Goal: Information Seeking & Learning: Learn about a topic

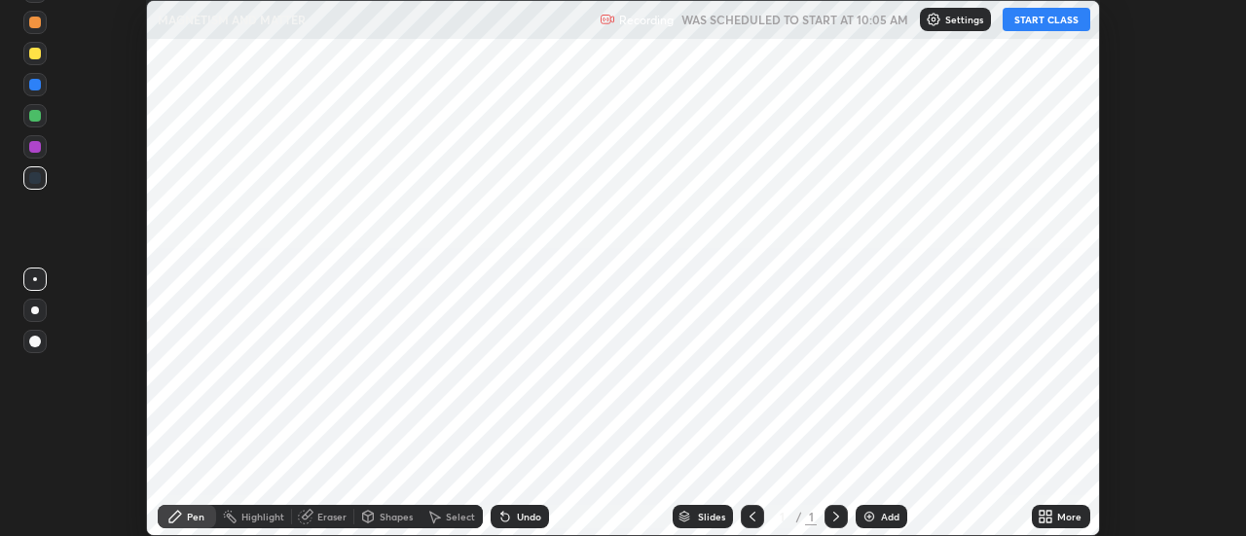
scroll to position [536, 1245]
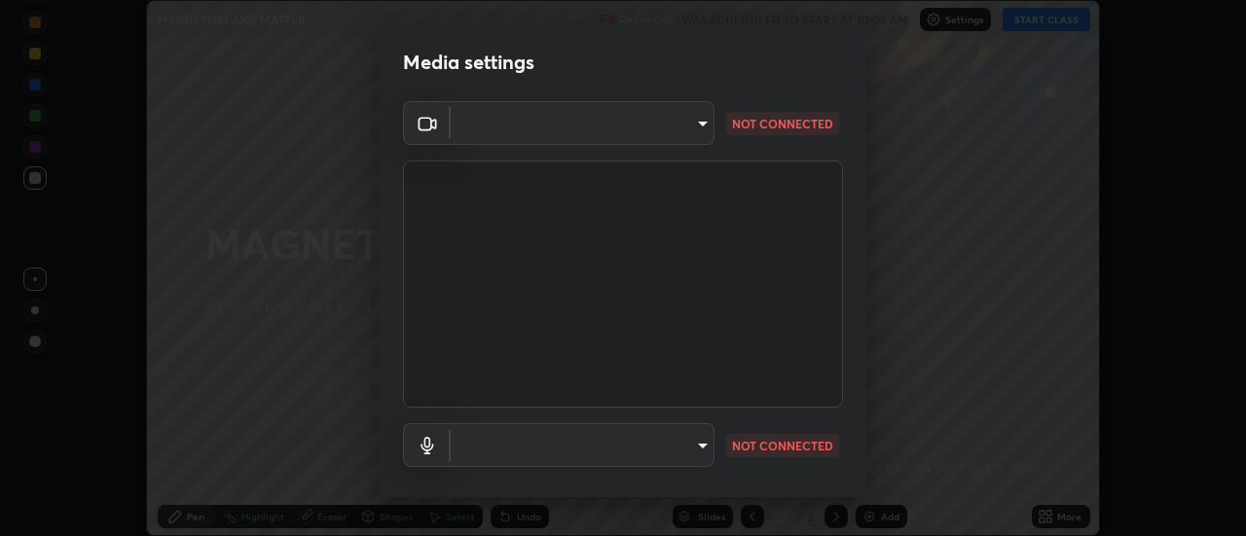
type input "acbb6098d6471371aa14d93c8858c27fd70b427109662103d823130ddc3b5b06"
type input "9687669049185cc21ce8ab0d62155167bbf501018d80d03ab2b29e66c51a6c67"
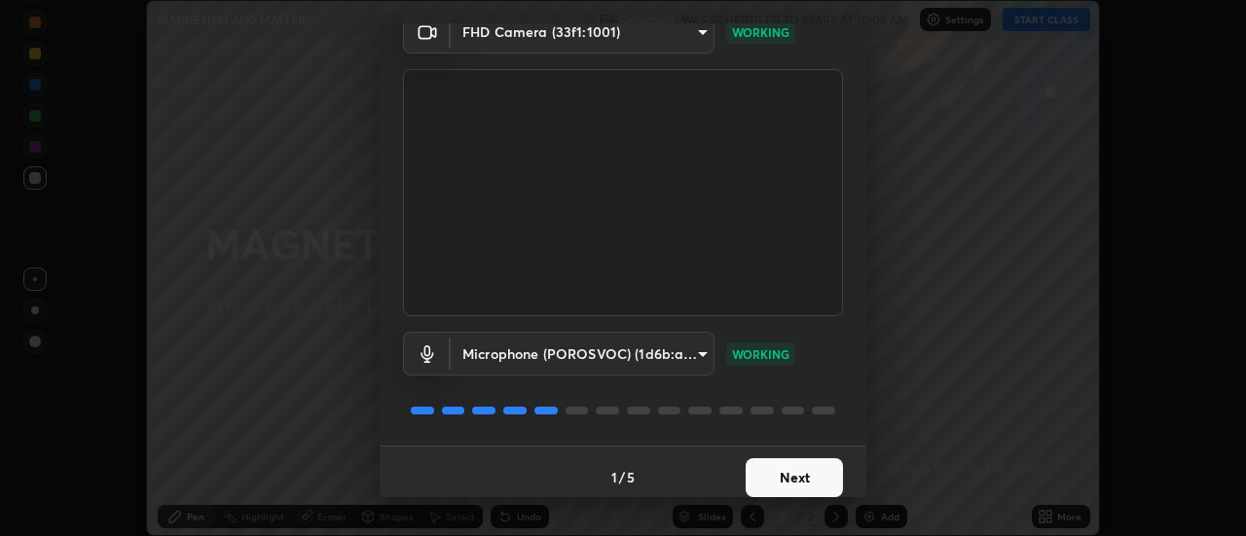
scroll to position [102, 0]
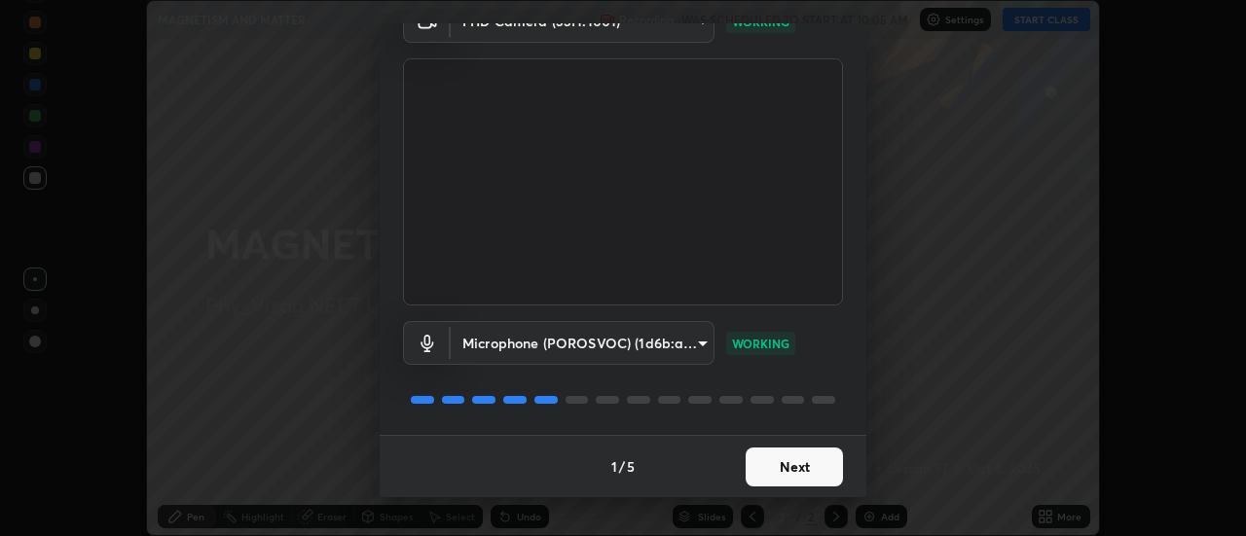
click at [784, 474] on button "Next" at bounding box center [794, 467] width 97 height 39
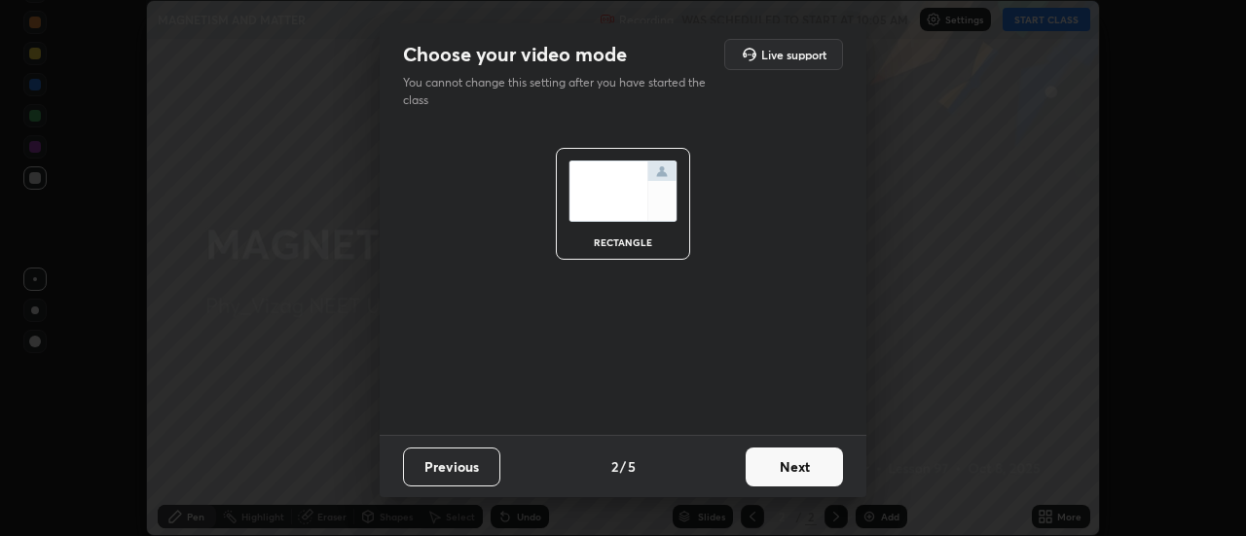
scroll to position [0, 0]
click at [788, 477] on button "Next" at bounding box center [794, 467] width 97 height 39
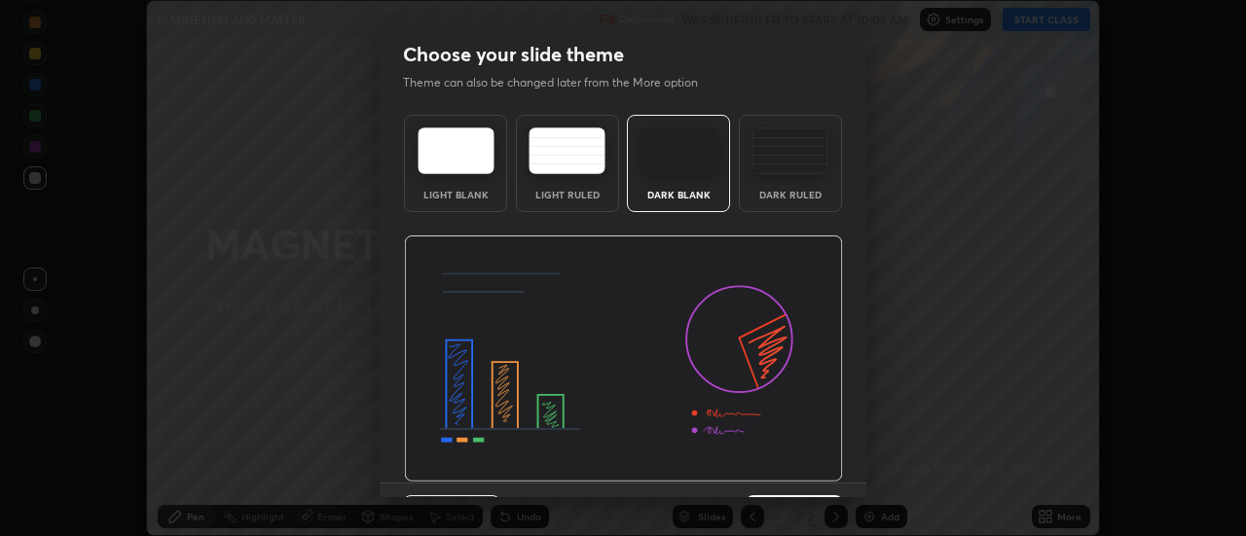
click at [793, 477] on img at bounding box center [623, 359] width 439 height 247
click at [798, 475] on img at bounding box center [623, 359] width 439 height 247
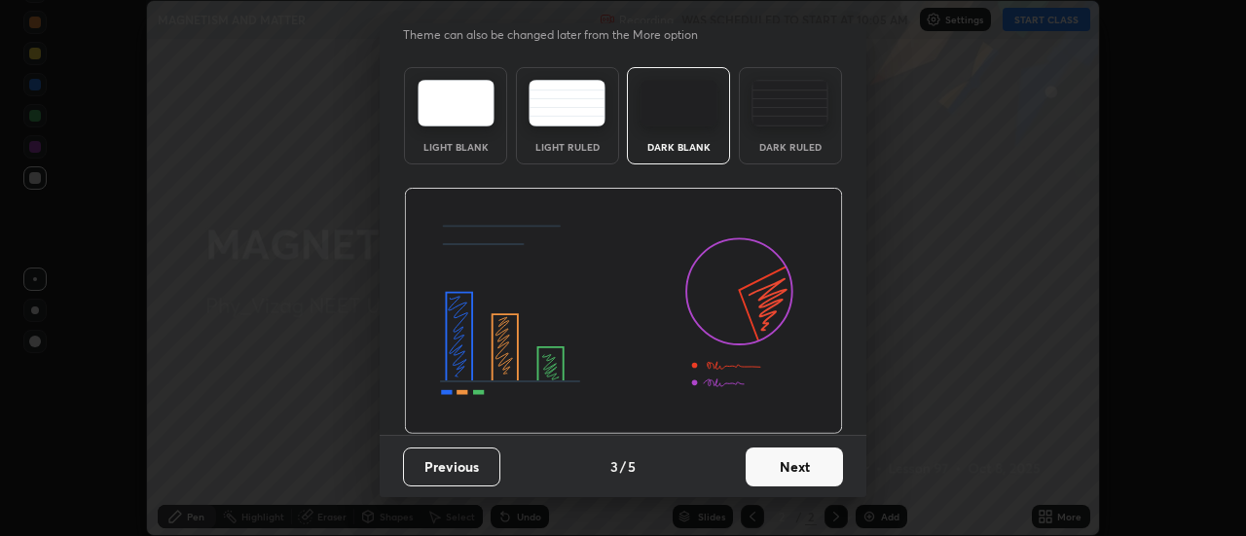
click at [783, 474] on button "Next" at bounding box center [794, 467] width 97 height 39
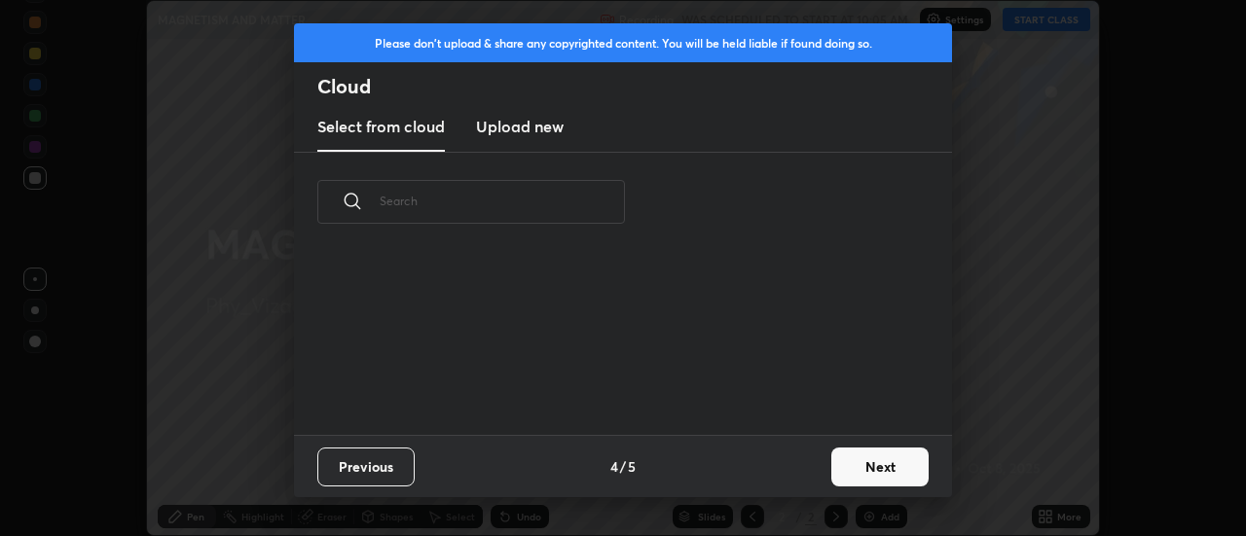
scroll to position [0, 0]
click at [784, 471] on div "Previous 4 / 5 Next" at bounding box center [623, 466] width 658 height 62
click at [863, 474] on button "Next" at bounding box center [879, 467] width 97 height 39
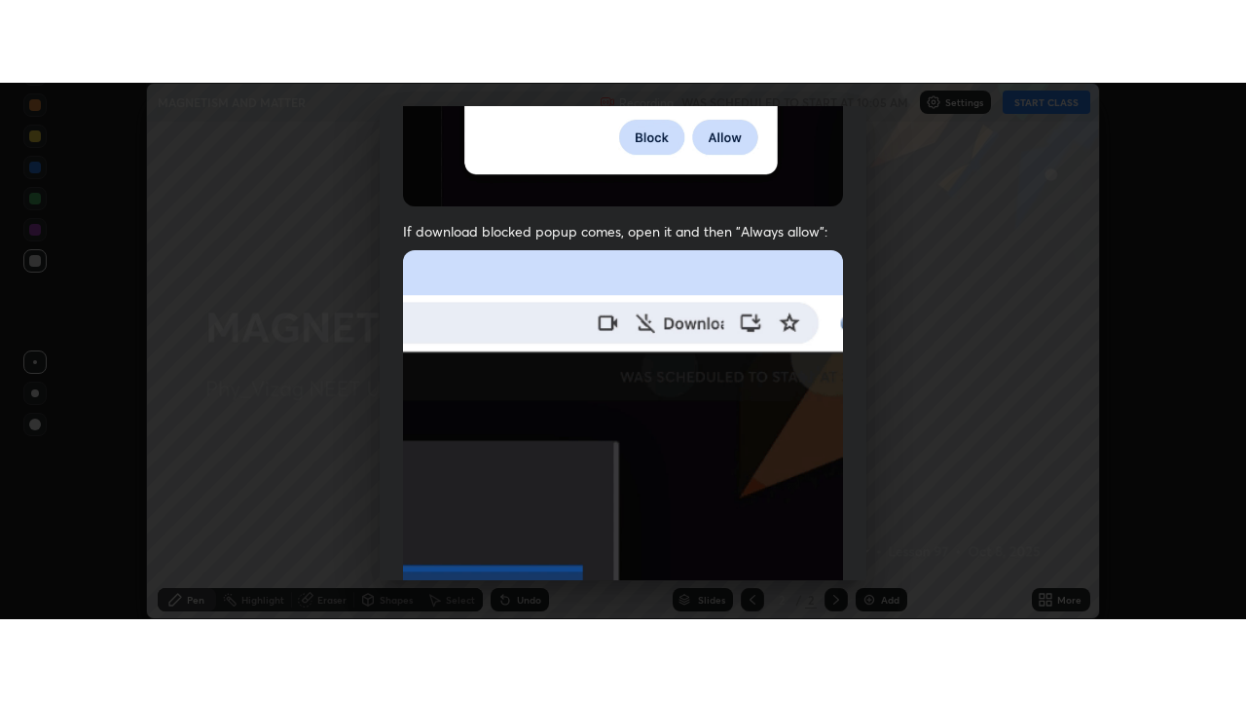
scroll to position [499, 0]
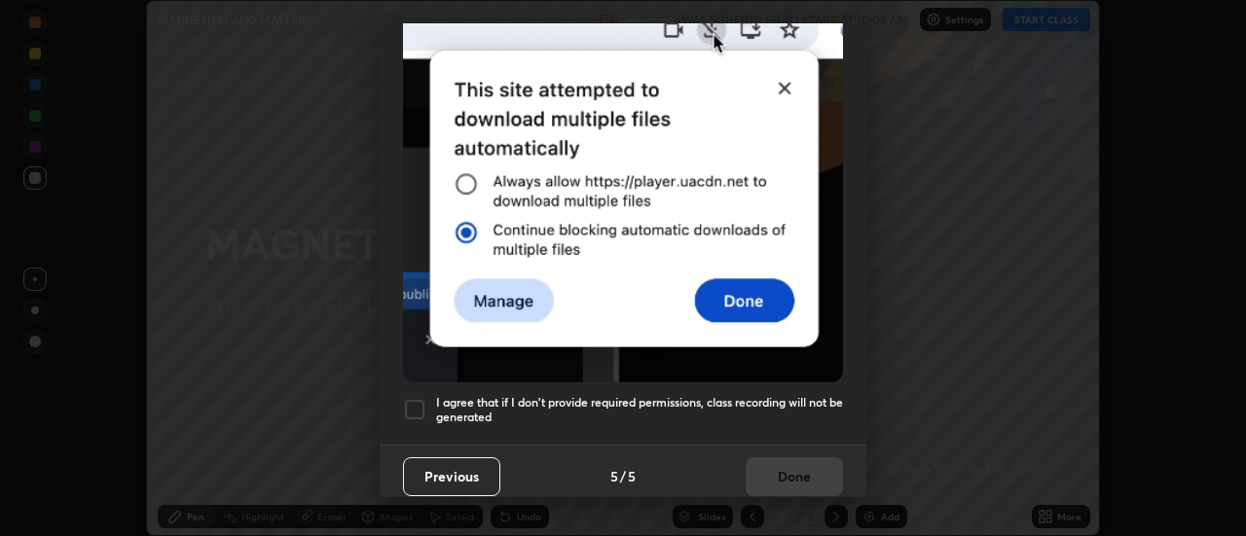
click at [420, 398] on div at bounding box center [414, 409] width 23 height 23
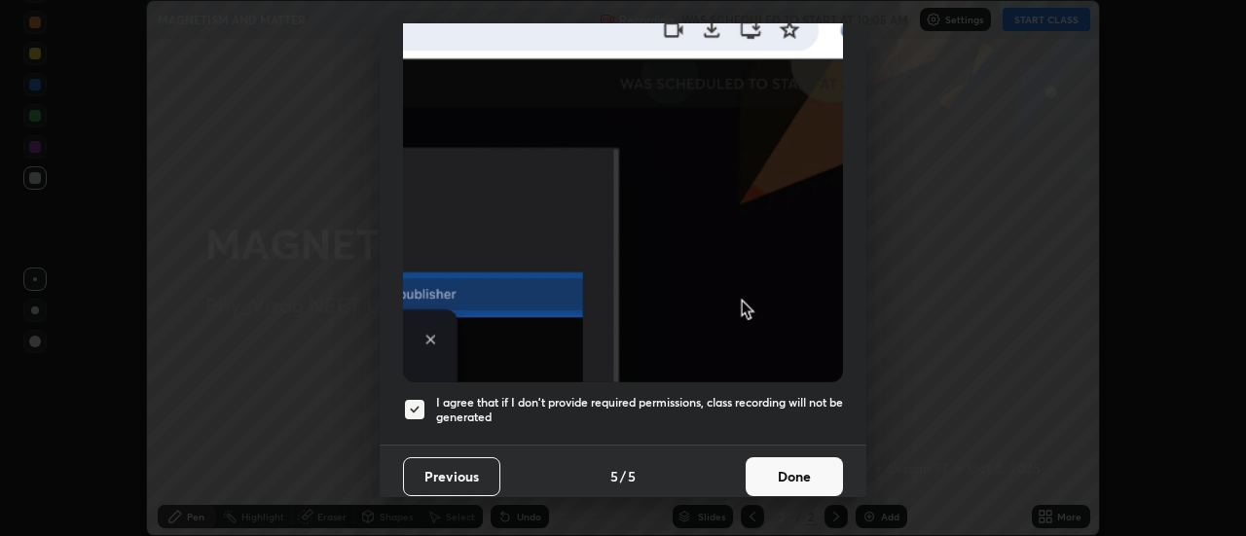
click at [780, 467] on button "Done" at bounding box center [794, 476] width 97 height 39
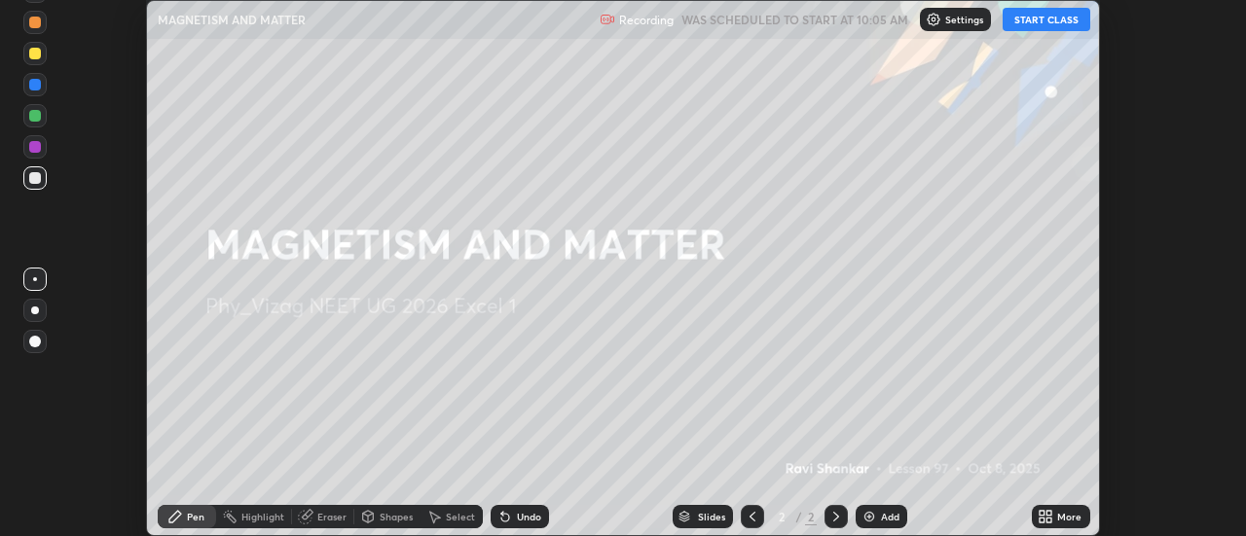
click at [1065, 30] on button "START CLASS" at bounding box center [1047, 19] width 88 height 23
click at [1061, 520] on div "More" at bounding box center [1069, 517] width 24 height 10
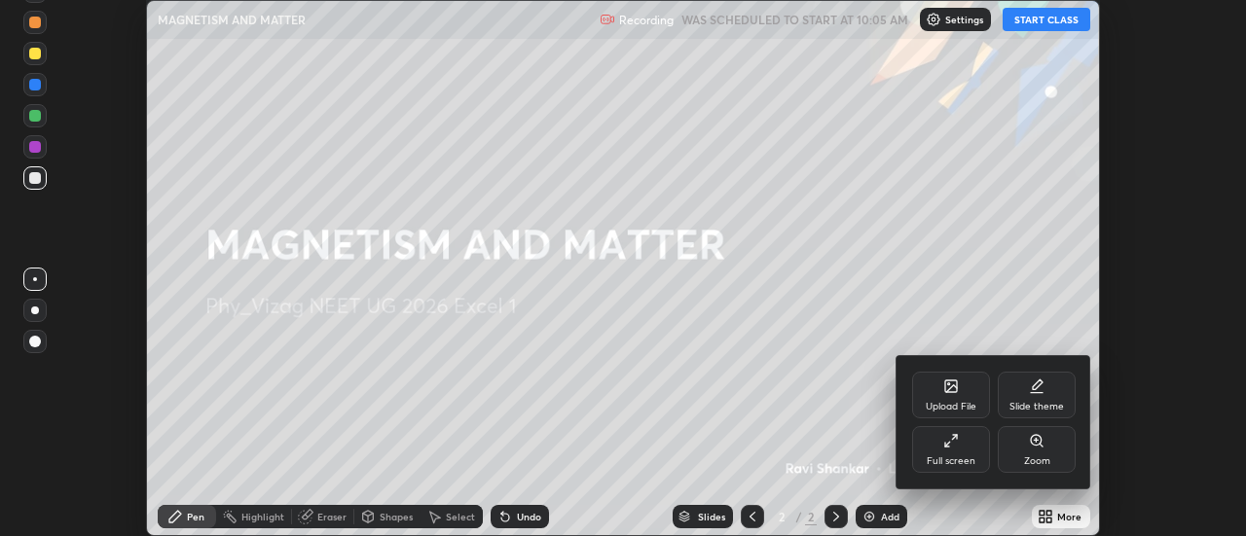
click at [955, 452] on div "Full screen" at bounding box center [951, 449] width 78 height 47
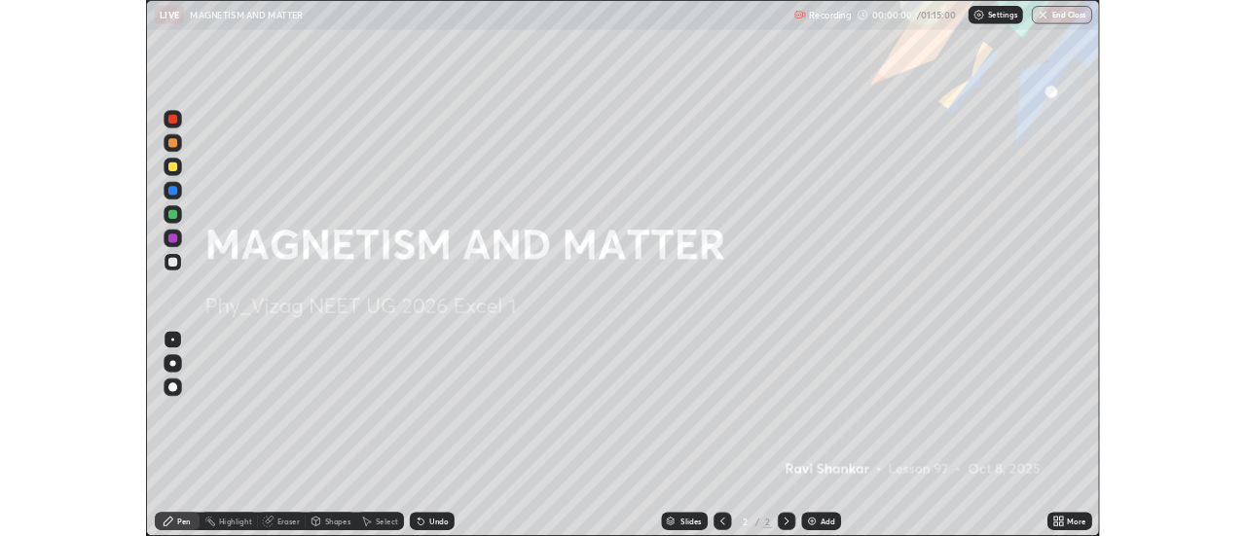
scroll to position [701, 1246]
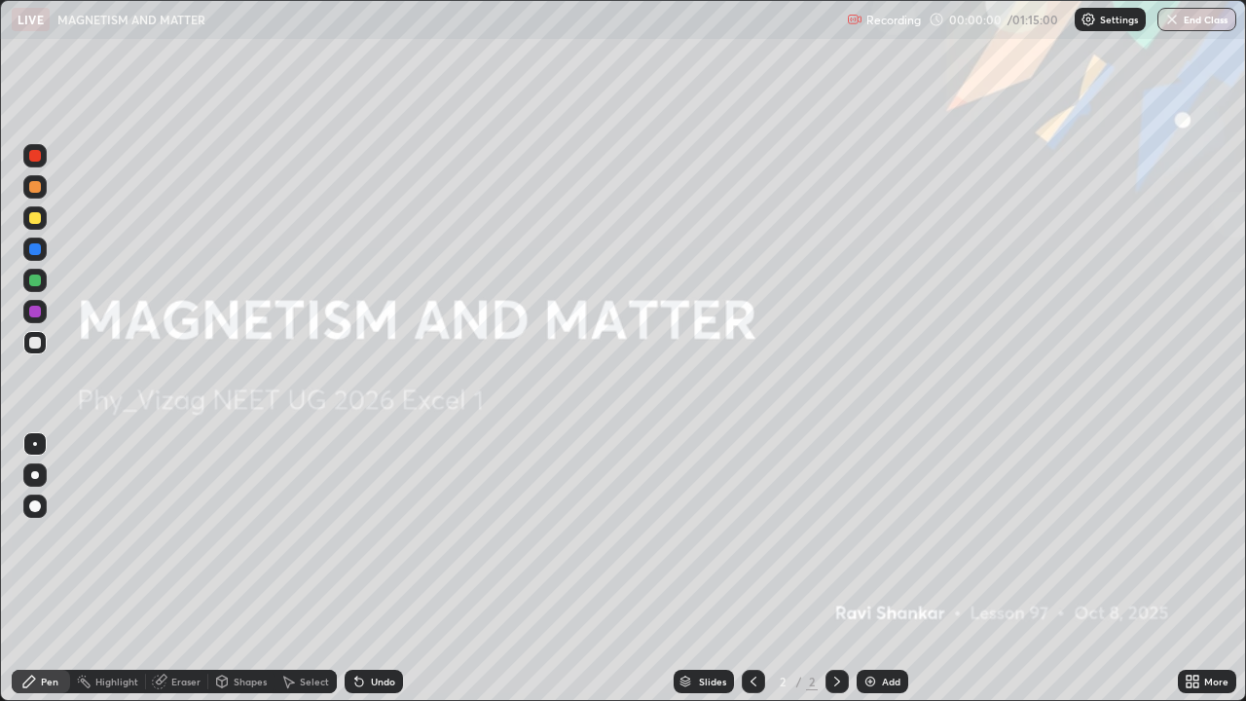
click at [882, 535] on div "Add" at bounding box center [891, 681] width 18 height 10
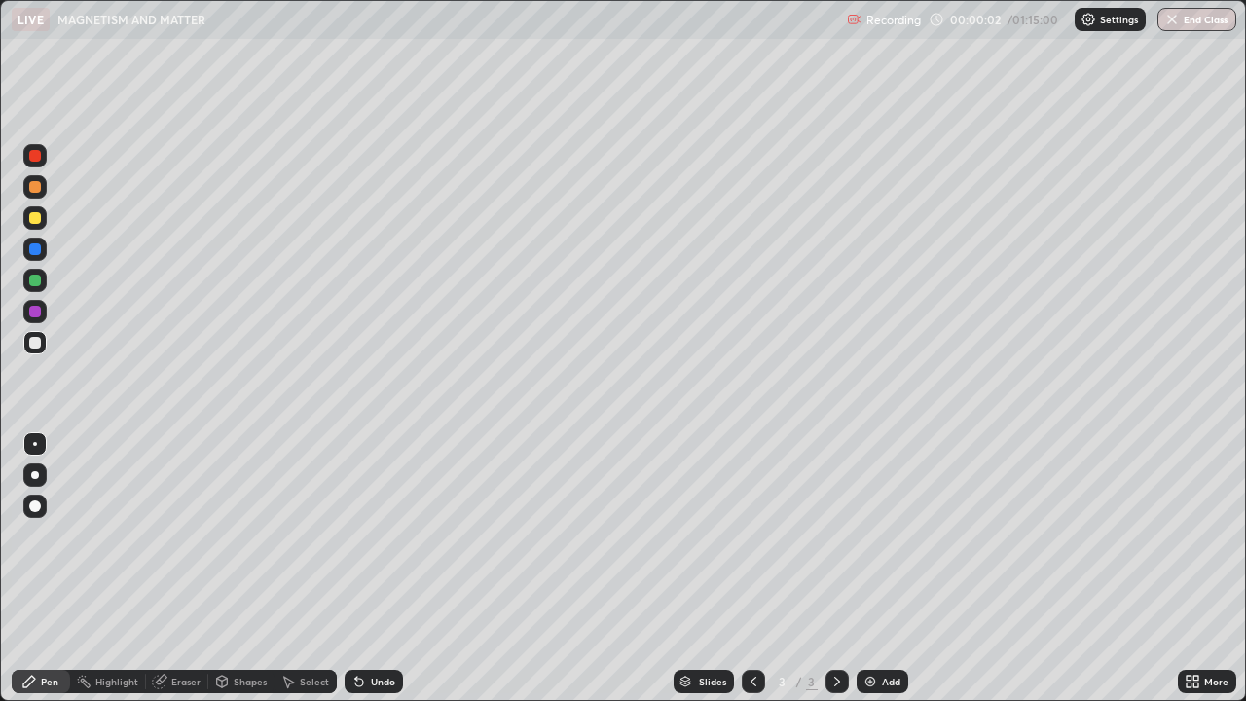
click at [42, 472] on div at bounding box center [34, 474] width 23 height 23
click at [39, 215] on div at bounding box center [35, 218] width 12 height 12
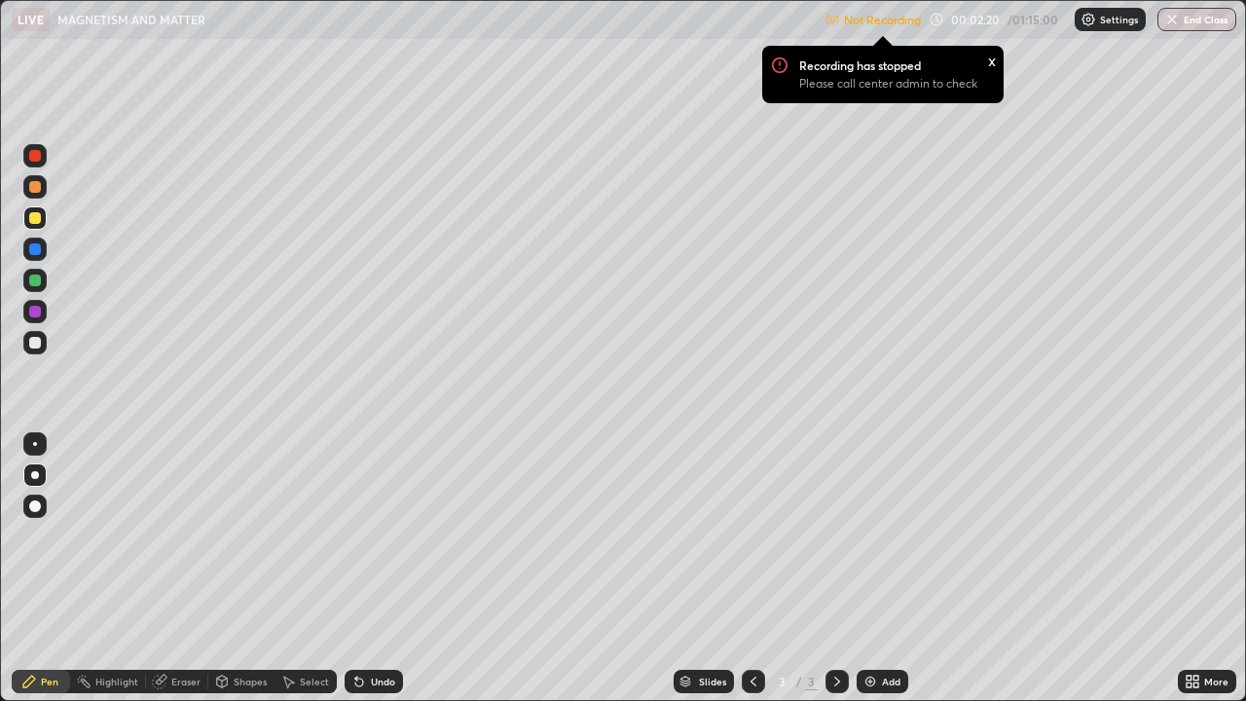
click at [994, 67] on div "x" at bounding box center [992, 60] width 8 height 20
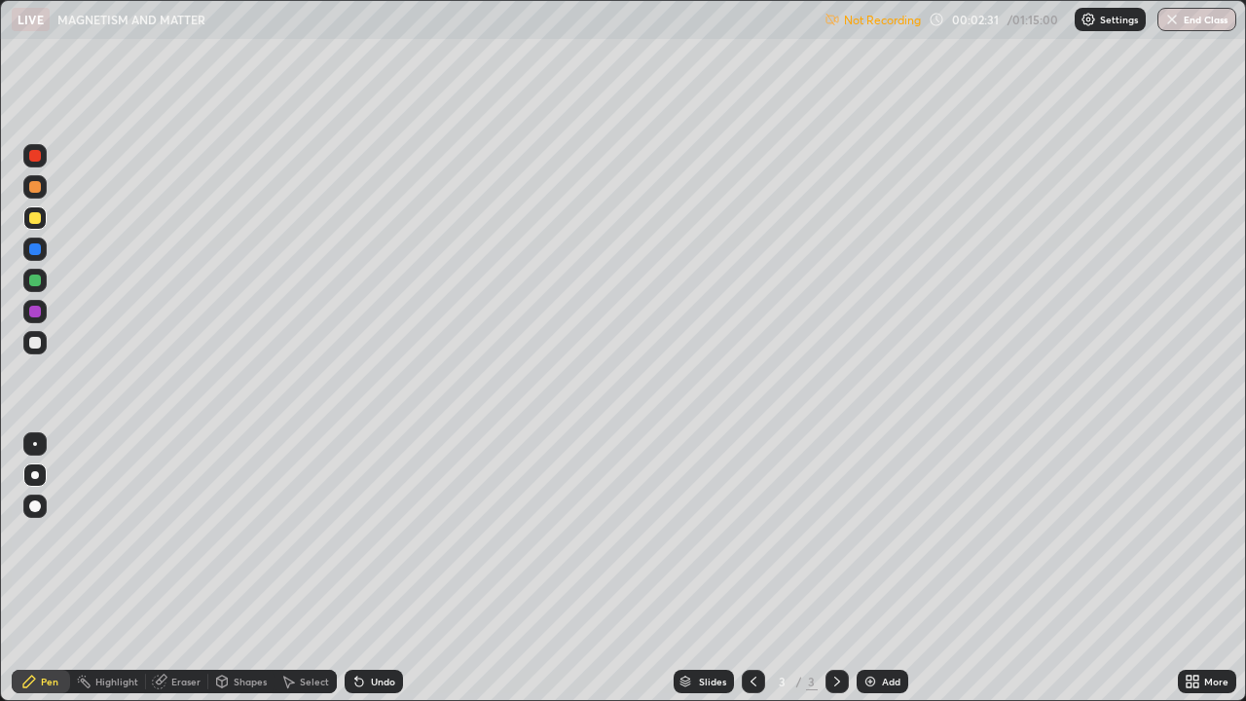
click at [242, 535] on div "Shapes" at bounding box center [250, 681] width 33 height 10
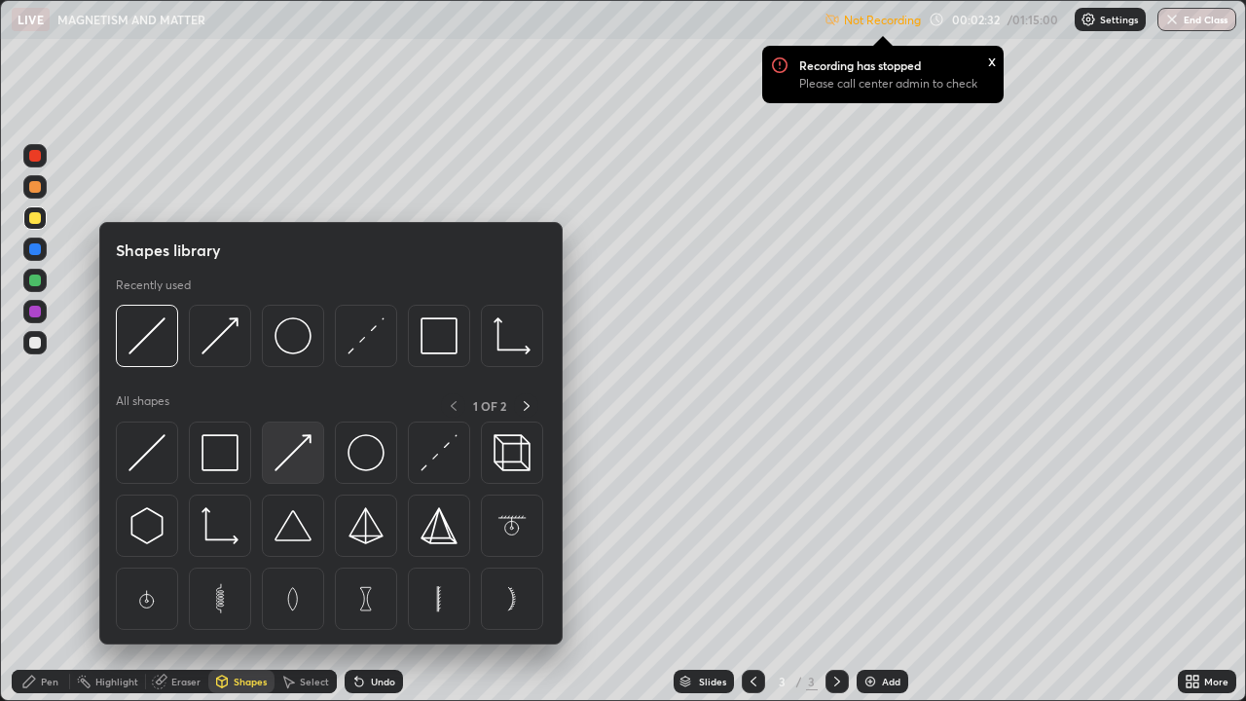
click at [289, 460] on img at bounding box center [292, 452] width 37 height 37
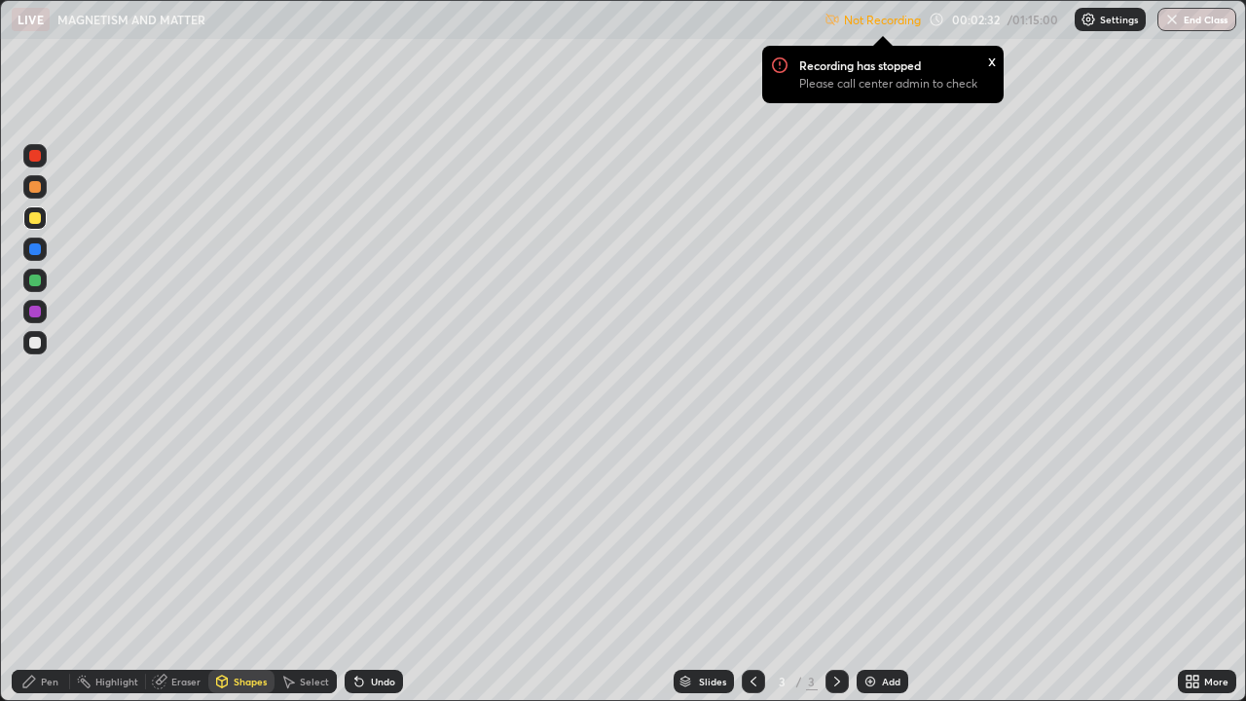
click at [35, 344] on div at bounding box center [35, 343] width 12 height 12
click at [49, 535] on div "Pen" at bounding box center [50, 681] width 18 height 10
click at [1195, 535] on icon at bounding box center [1195, 677] width 5 height 5
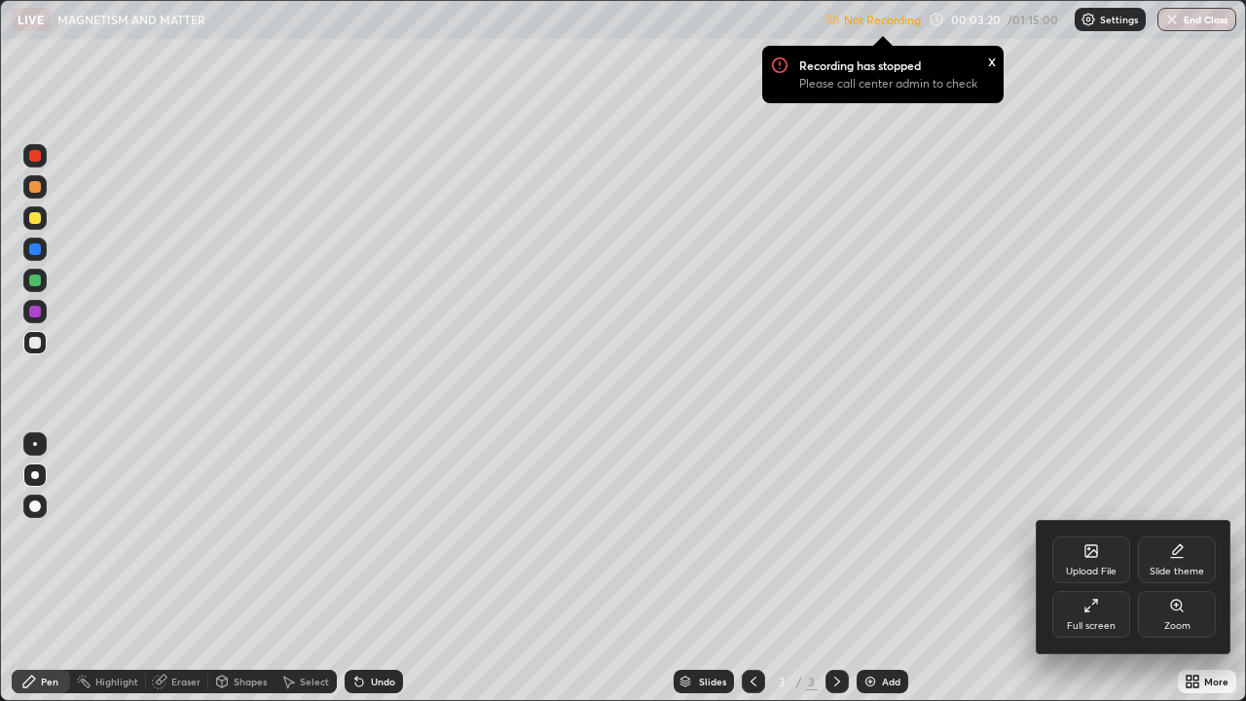
click at [1095, 535] on div "Full screen" at bounding box center [1091, 614] width 78 height 47
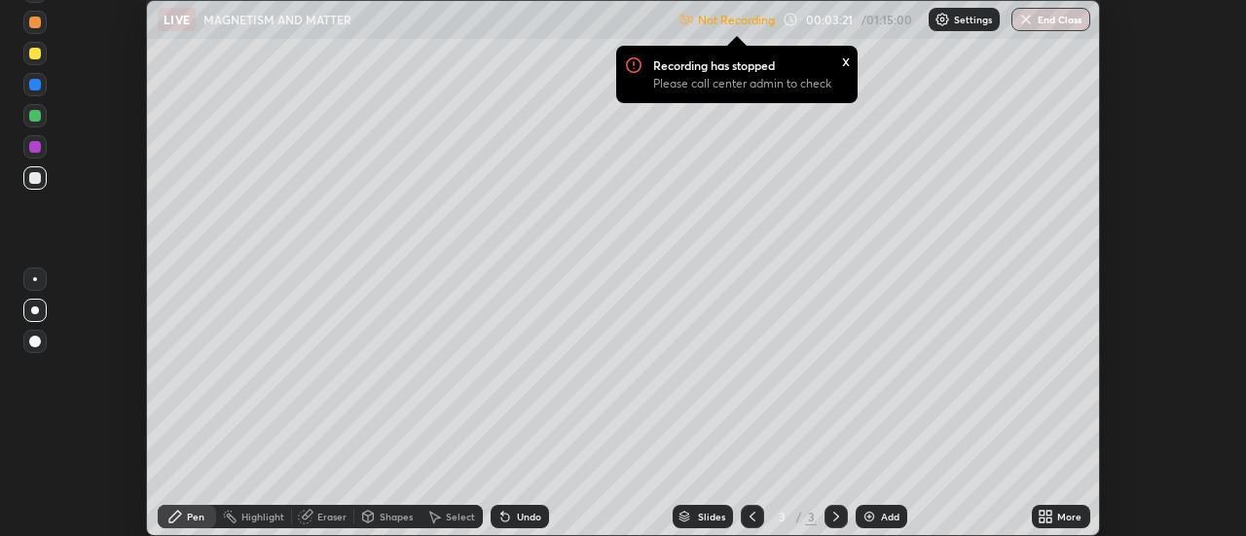
scroll to position [96797, 96087]
click at [828, 67] on div "Recording has stopped Please call center admin to check" at bounding box center [750, 80] width 195 height 46
click at [842, 58] on div "x" at bounding box center [846, 60] width 8 height 20
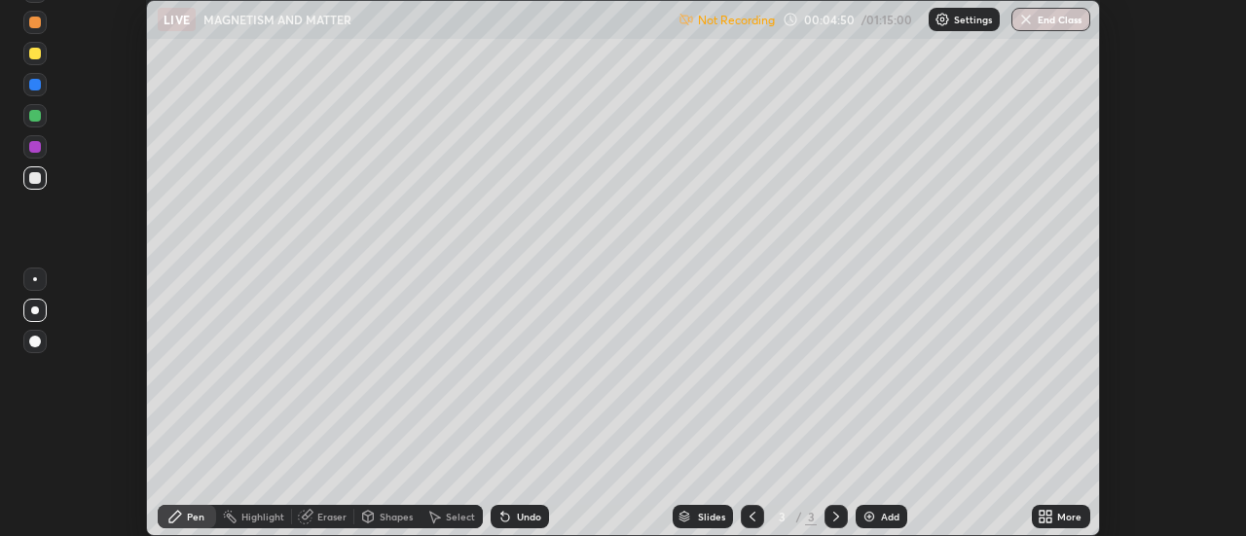
click at [944, 20] on img at bounding box center [942, 20] width 16 height 16
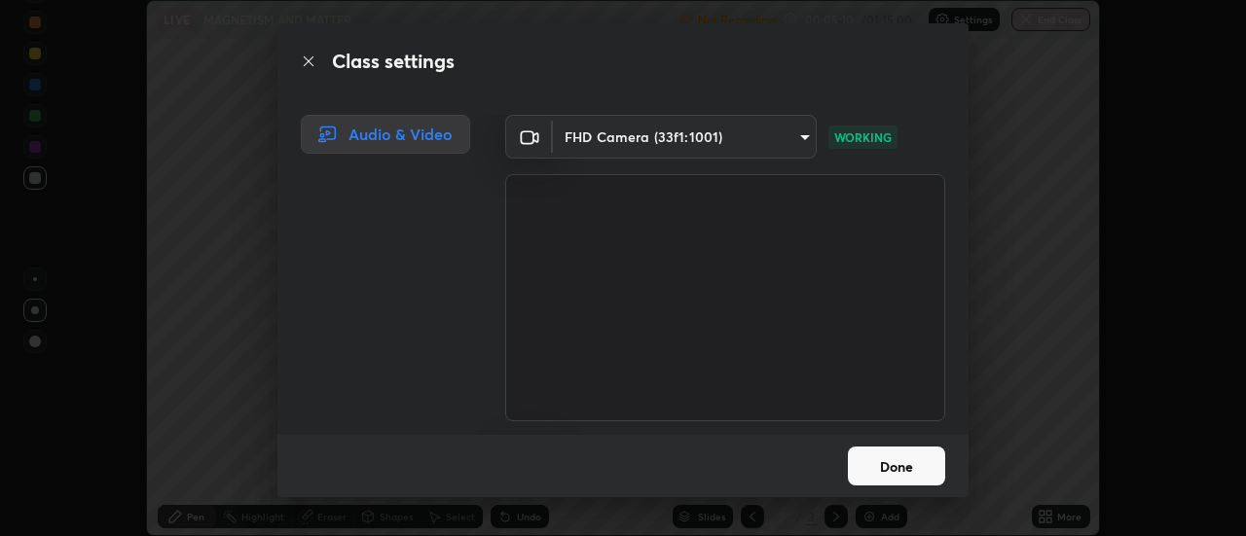
click at [922, 470] on button "Done" at bounding box center [896, 466] width 97 height 39
